Goal: Feedback & Contribution: Submit feedback/report problem

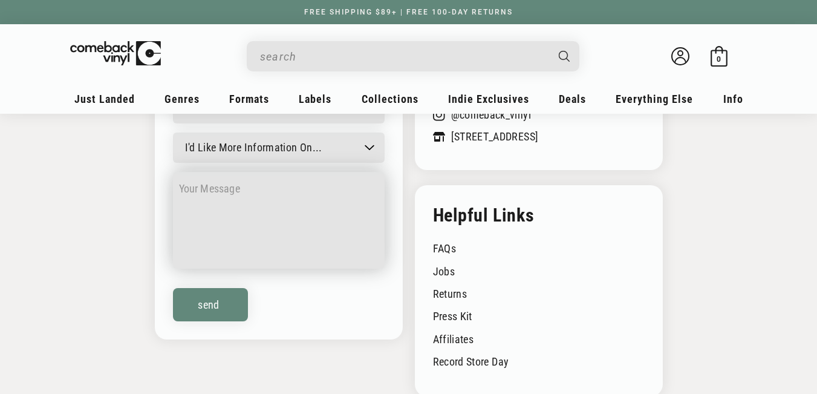
scroll to position [242, 0]
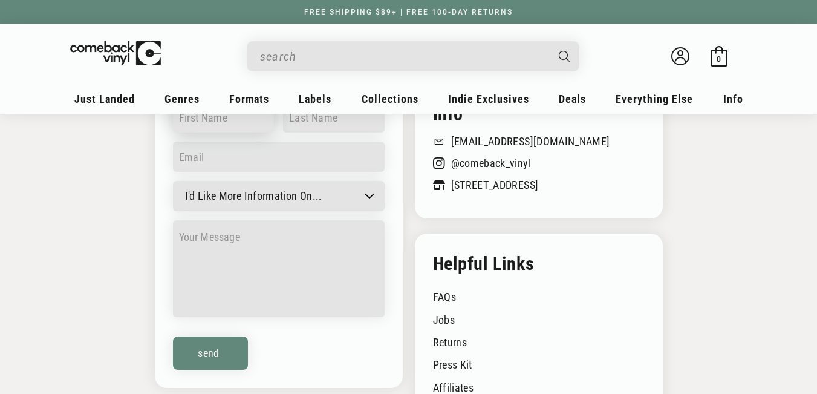
drag, startPoint x: 224, startPoint y: 128, endPoint x: 235, endPoint y: 132, distance: 11.7
click at [224, 127] on input "text" at bounding box center [224, 117] width 102 height 30
click at [238, 199] on select "I'd Like More Information On... General question Can't find a record Job inquir…" at bounding box center [279, 196] width 212 height 30
drag, startPoint x: 235, startPoint y: 159, endPoint x: 243, endPoint y: 171, distance: 13.9
click at [235, 159] on input "email" at bounding box center [279, 156] width 212 height 30
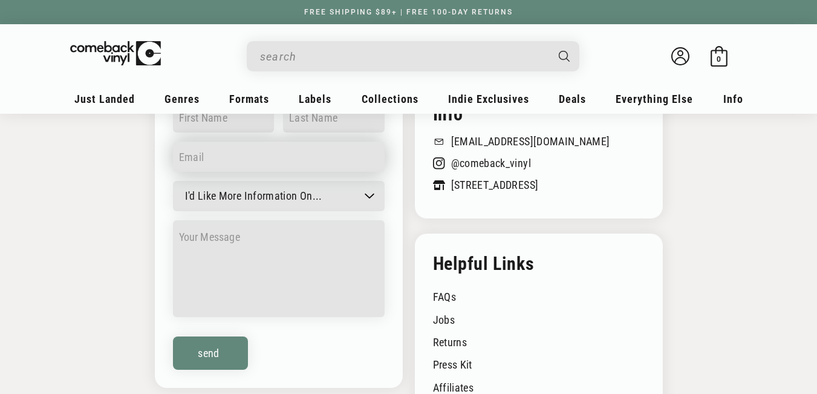
type input "[PERSON_NAME][EMAIL_ADDRESS][DOMAIN_NAME]"
type input "[PERSON_NAME]"
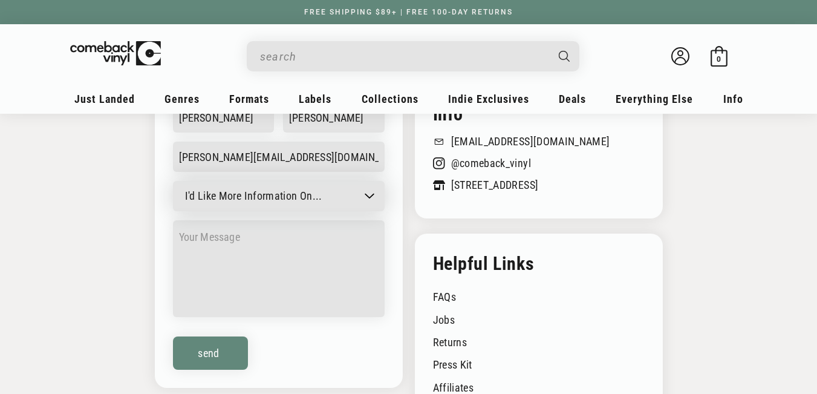
click at [236, 203] on select "I'd Like More Information On... General question Can't find a record Job inquir…" at bounding box center [279, 196] width 212 height 30
select select "Can't find a record"
click at [173, 181] on select "I'd Like More Information On... General question Can't find a record Job inquir…" at bounding box center [279, 196] width 212 height 30
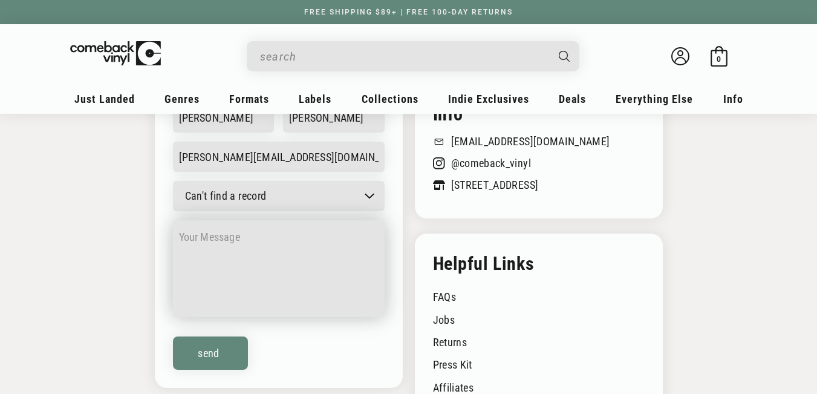
click at [276, 266] on textarea at bounding box center [279, 268] width 212 height 97
paste textarea ""I noticed you have 21 (1, 2 and 3 star) bad reviews for Comeback Vinyl on Goog…"
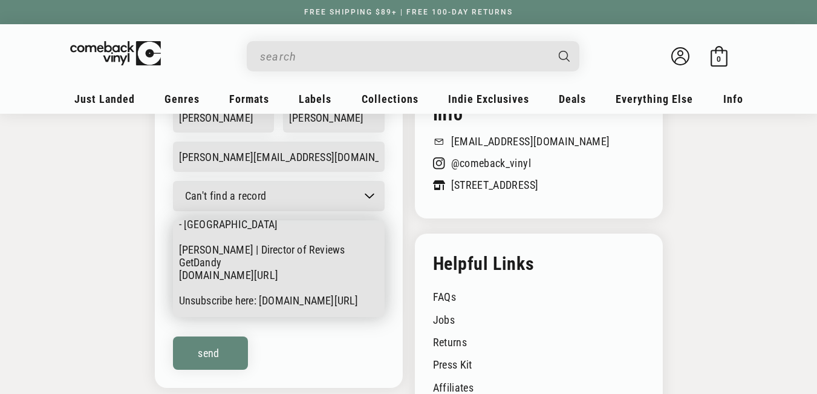
scroll to position [0, 0]
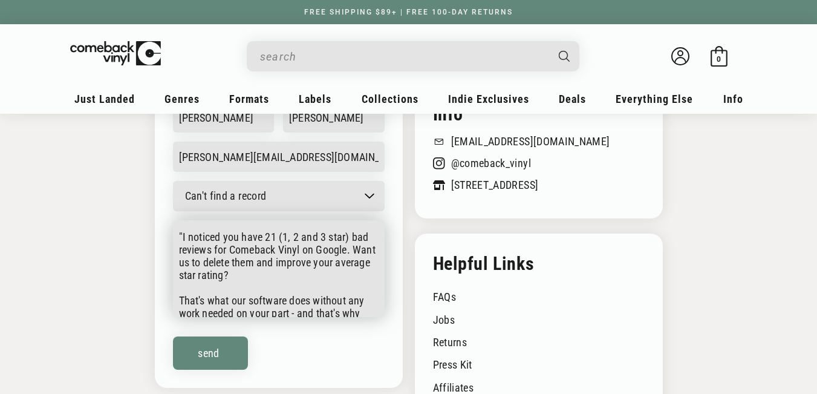
click at [176, 223] on textarea ""I noticed you have 21 (1, 2 and 3 star) bad reviews for Comeback Vinyl on Goog…" at bounding box center [279, 268] width 212 height 97
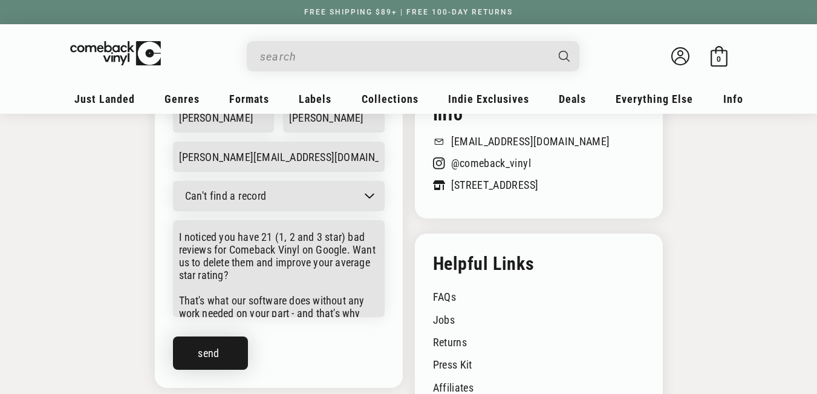
type textarea "I noticed you have 21 (1, 2 and 3 star) bad reviews for Comeback Vinyl on Googl…"
click at [219, 358] on button "Send" at bounding box center [210, 352] width 75 height 33
